Goal: Task Accomplishment & Management: Manage account settings

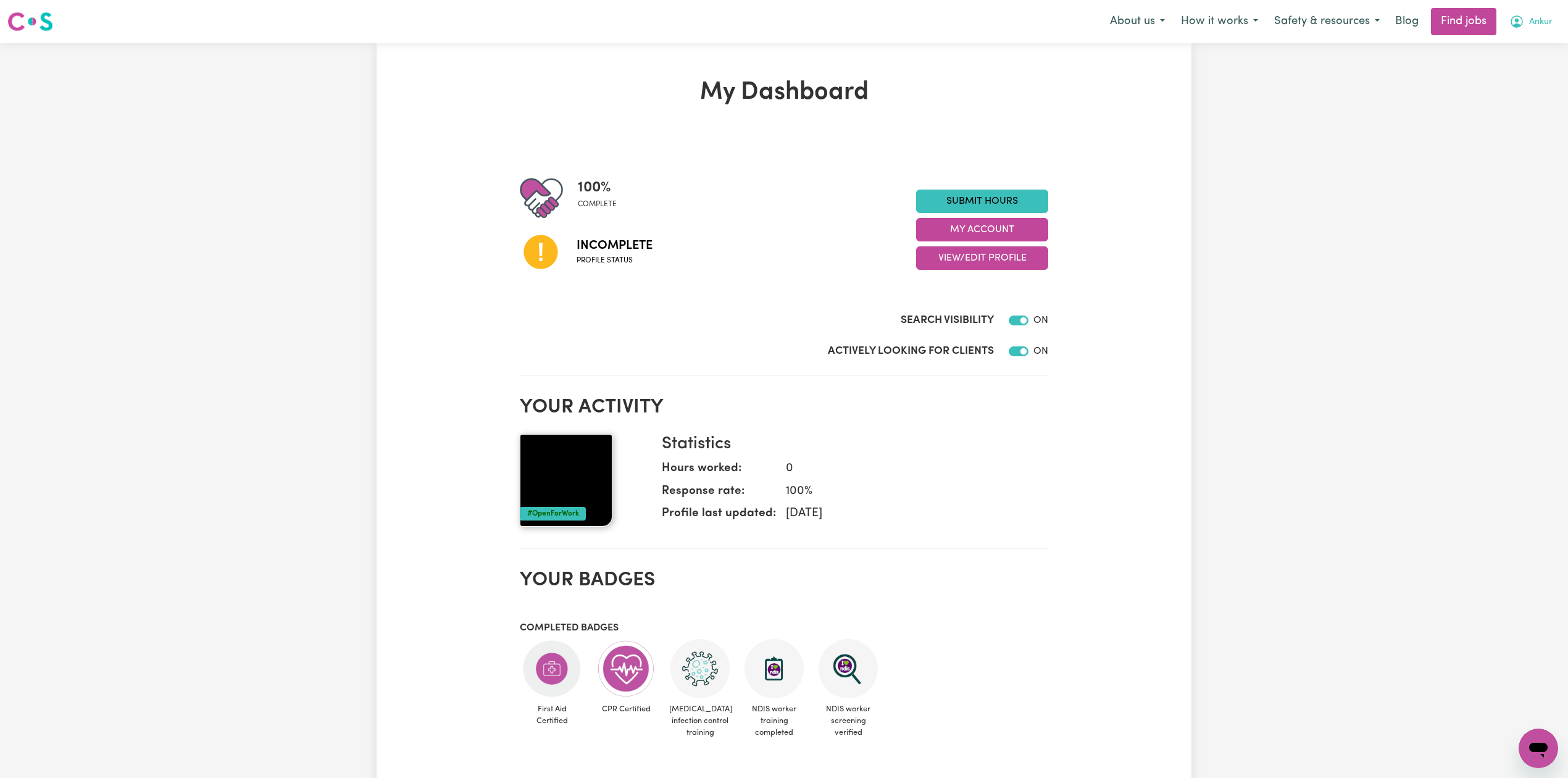
click at [1535, 26] on span "Ankur" at bounding box center [1541, 22] width 23 height 14
click at [1496, 112] on div "My Dashboard 100 % complete Incomplete Profile status Submit Hours My Account V…" at bounding box center [784, 606] width 1568 height 1125
click at [1545, 31] on button "Ankur" at bounding box center [1530, 21] width 59 height 26
click at [1503, 94] on link "Logout" at bounding box center [1512, 94] width 97 height 23
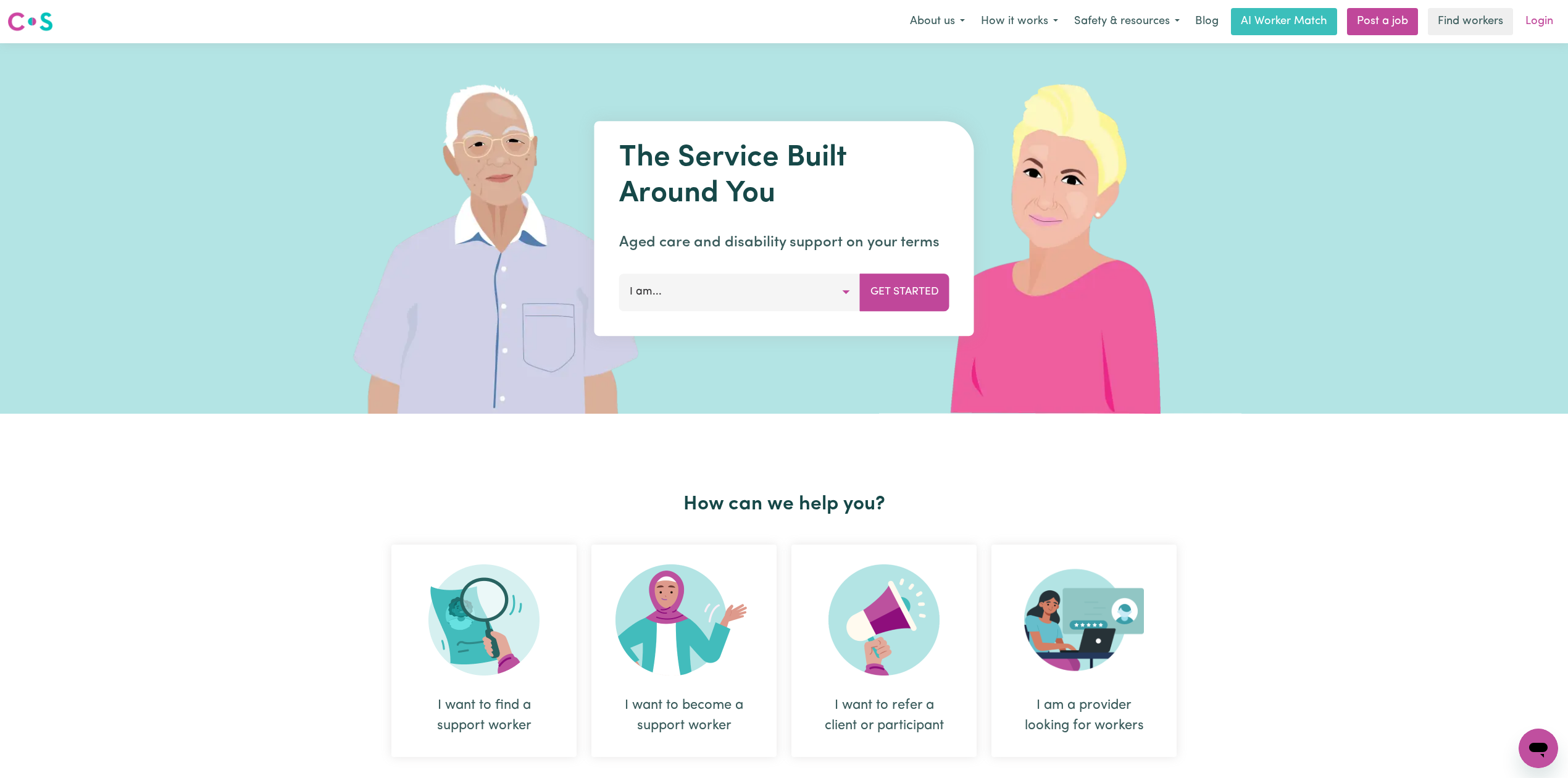
click at [1527, 22] on link "Login" at bounding box center [1540, 21] width 43 height 27
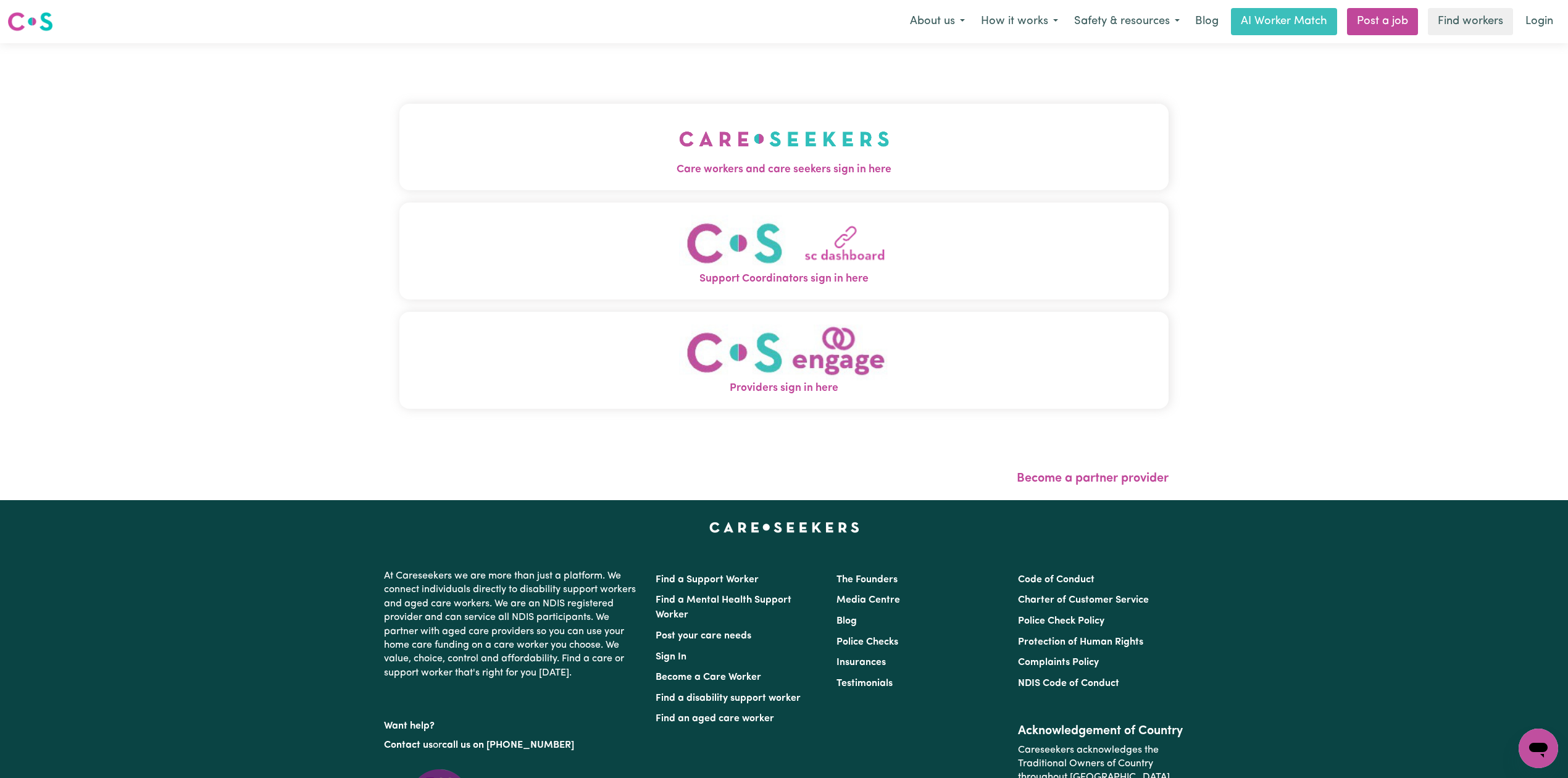
click at [679, 122] on img "Care workers and care seekers sign in here" at bounding box center [784, 139] width 210 height 45
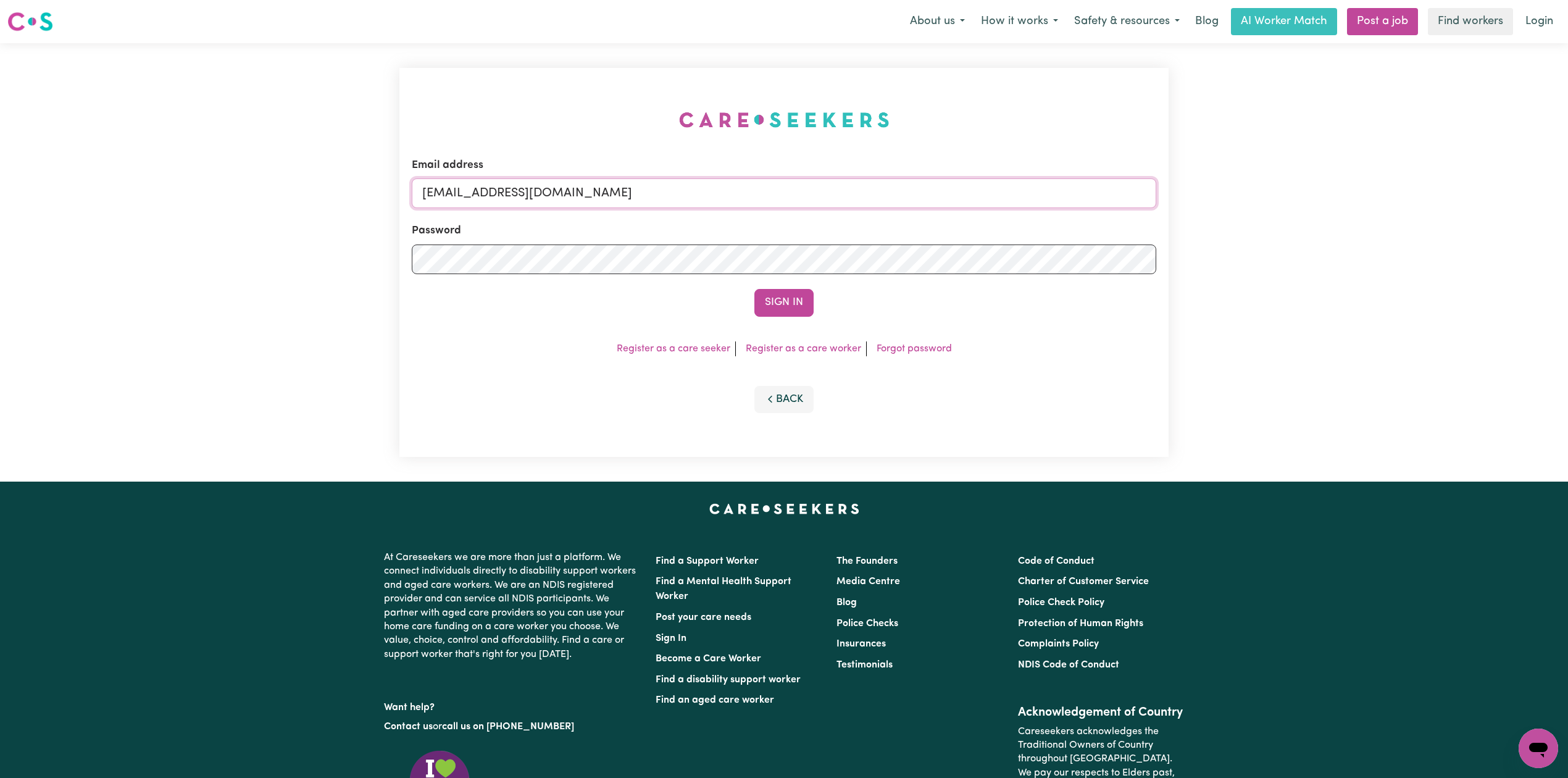
drag, startPoint x: 598, startPoint y: 203, endPoint x: 581, endPoint y: 203, distance: 17.0
click at [598, 203] on input "[EMAIL_ADDRESS][DOMAIN_NAME]" at bounding box center [784, 193] width 745 height 30
drag, startPoint x: 495, startPoint y: 186, endPoint x: 875, endPoint y: 203, distance: 380.4
click at [875, 203] on input "Superuser~[EMAIL_ADDRESS][DOMAIN_NAME]" at bounding box center [784, 193] width 745 height 30
type input "Superuser~[EMAIL_ADDRESS][DOMAIN_NAME]"
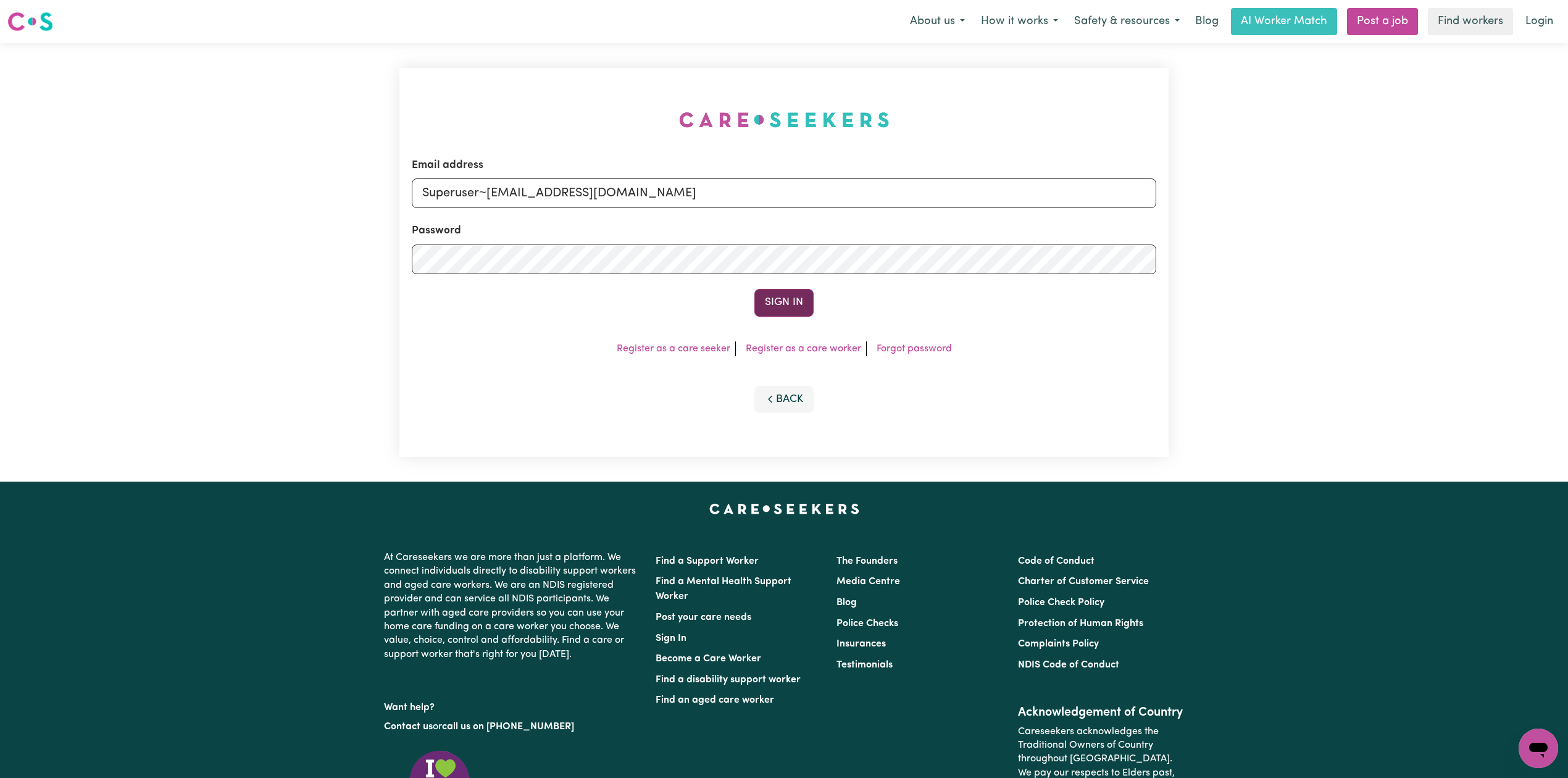
click at [763, 306] on button "Sign In" at bounding box center [783, 303] width 59 height 27
